Goal: Find specific page/section: Find specific page/section

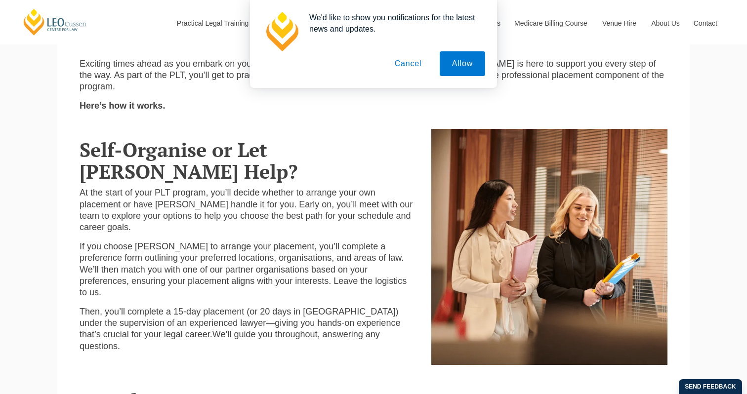
click at [420, 67] on button "Cancel" at bounding box center [408, 63] width 52 height 25
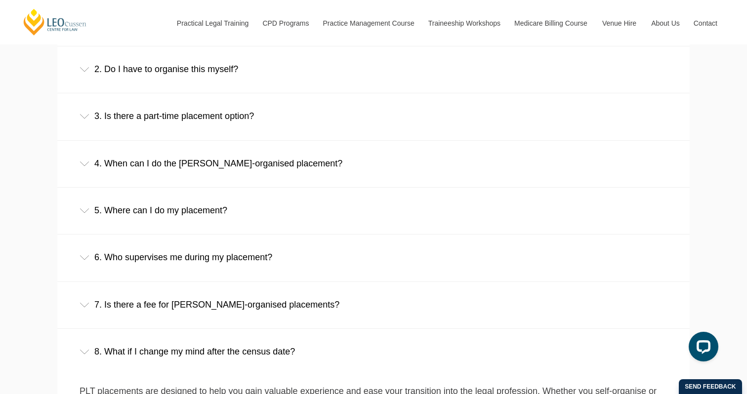
scroll to position [760, 0]
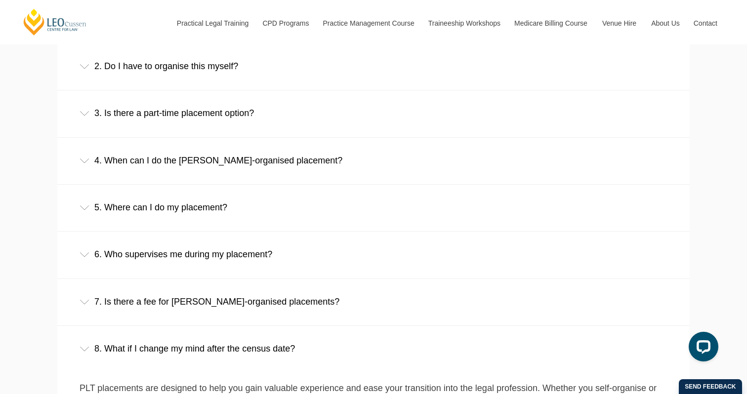
click at [321, 154] on div "4. When can I do the [PERSON_NAME]-organised placement?" at bounding box center [373, 161] width 632 height 46
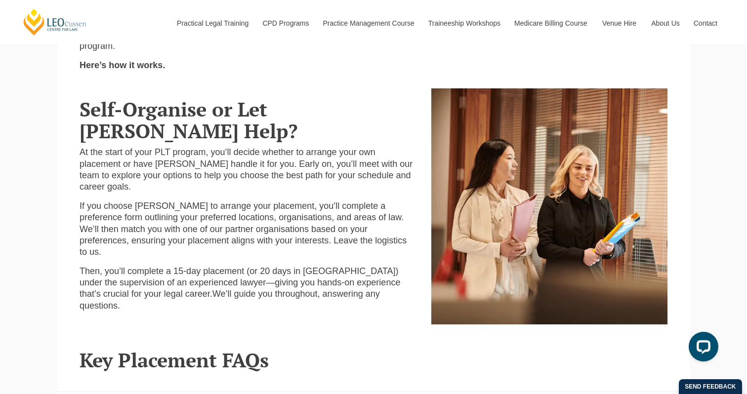
scroll to position [367, 0]
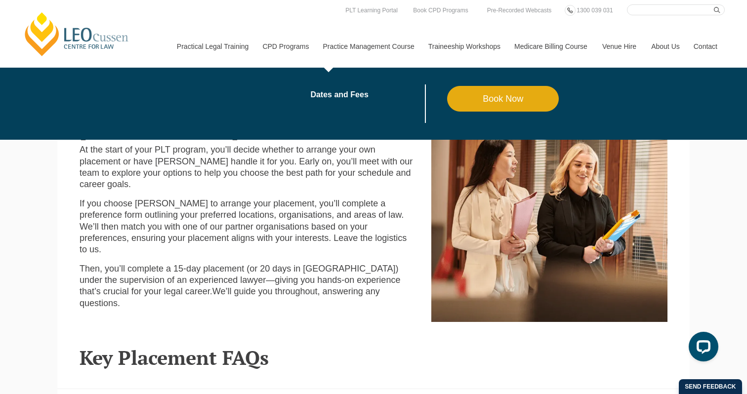
click at [377, 43] on link "Practice Management Course" at bounding box center [368, 46] width 105 height 42
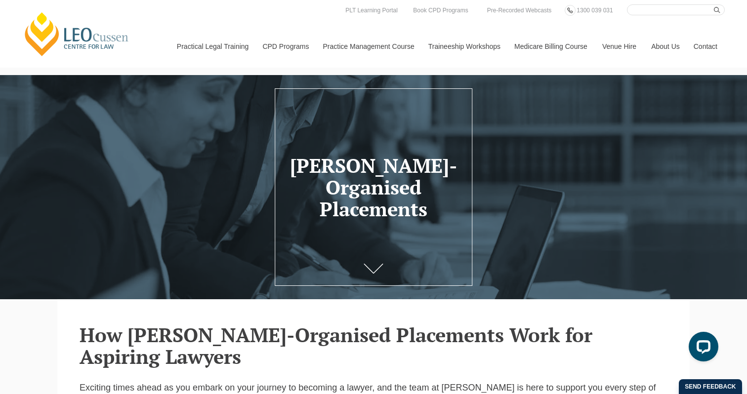
click at [683, 14] on input "Search here" at bounding box center [676, 9] width 98 height 11
type input "preference form"
click at [714, 4] on button "submit" at bounding box center [719, 9] width 11 height 11
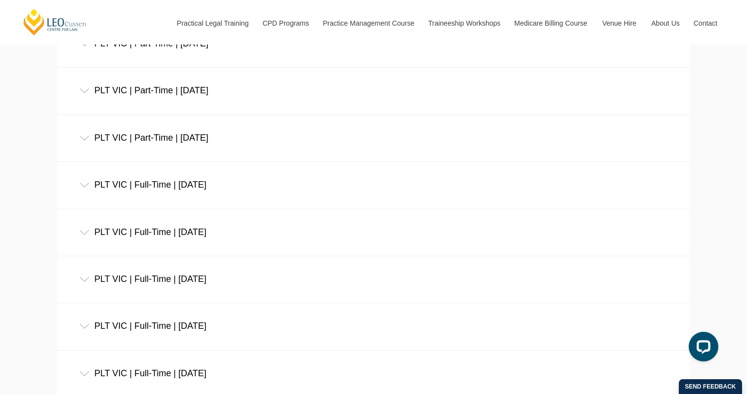
scroll to position [548, 0]
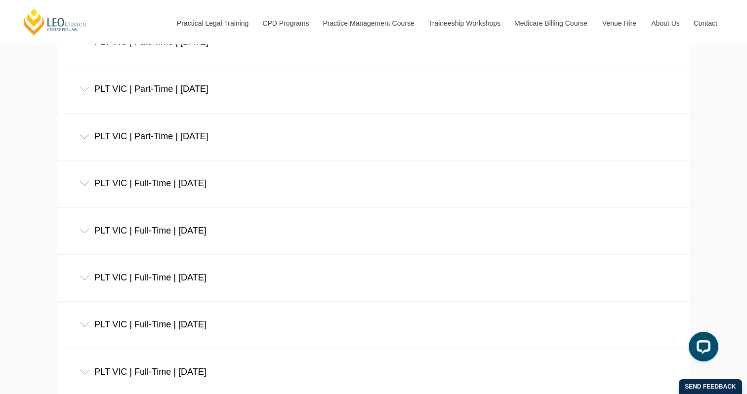
click at [226, 91] on div "PLT VIC | Part-Time | May 2026" at bounding box center [373, 89] width 632 height 46
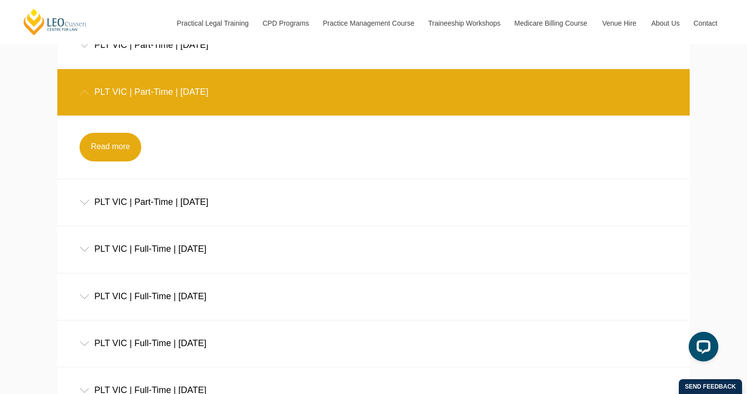
scroll to position [284, 0]
